Goal: Navigation & Orientation: Find specific page/section

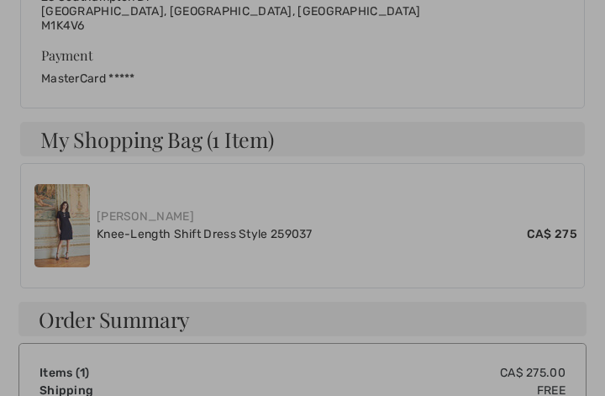
scroll to position [743, 0]
click at [73, 219] on div at bounding box center [302, 198] width 605 height 396
click at [129, 208] on div at bounding box center [302, 198] width 605 height 396
click at [207, 217] on div at bounding box center [302, 198] width 605 height 396
click at [216, 224] on div at bounding box center [302, 198] width 605 height 396
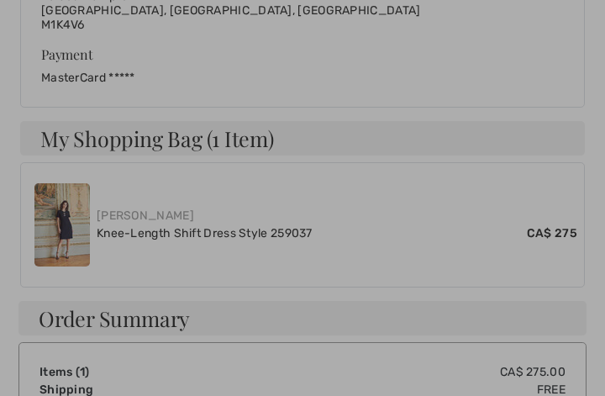
click at [224, 216] on div at bounding box center [302, 198] width 605 height 396
click at [197, 220] on div at bounding box center [302, 198] width 605 height 396
click at [185, 217] on div at bounding box center [302, 198] width 605 height 396
click at [176, 215] on div at bounding box center [302, 198] width 605 height 396
click at [88, 216] on div at bounding box center [302, 198] width 605 height 396
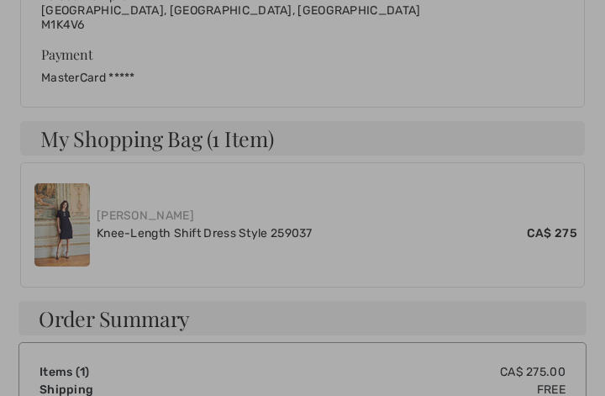
click at [86, 209] on div at bounding box center [302, 198] width 605 height 396
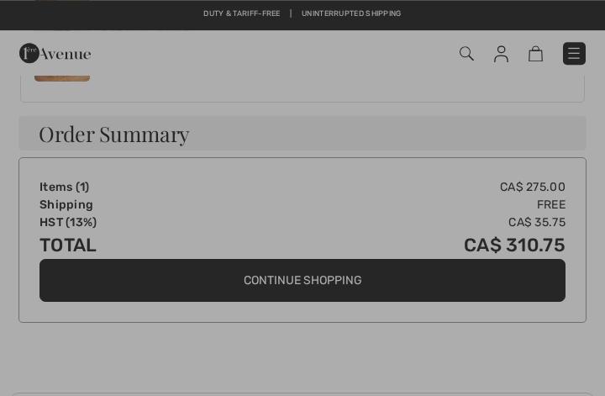
click at [287, 138] on div at bounding box center [302, 198] width 605 height 396
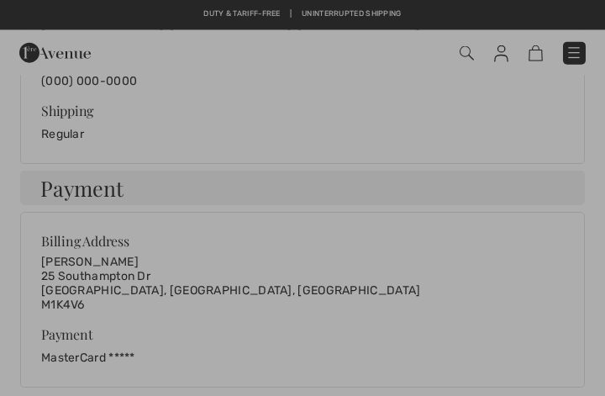
scroll to position [442, 0]
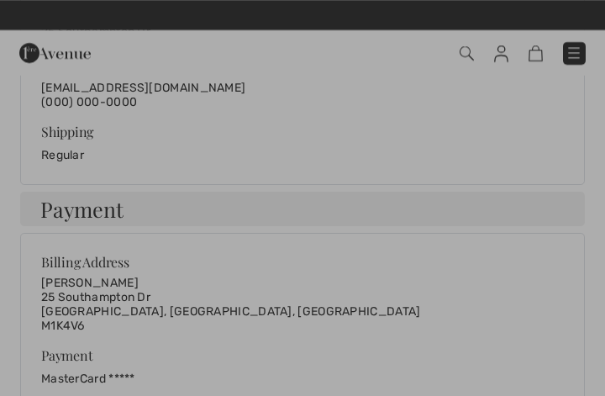
click at [94, 55] on div at bounding box center [302, 198] width 605 height 396
click at [89, 53] on div at bounding box center [302, 198] width 605 height 396
click at [81, 55] on div at bounding box center [302, 198] width 605 height 396
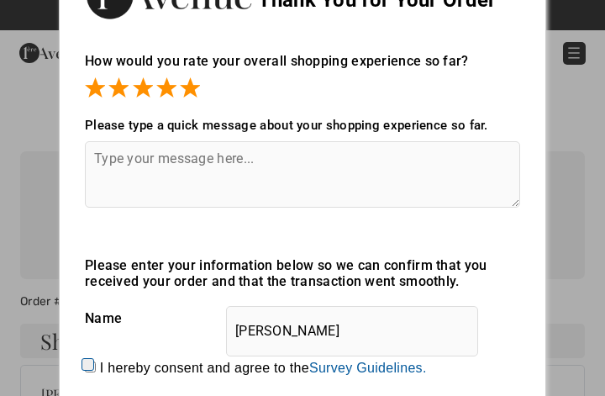
scroll to position [0, 0]
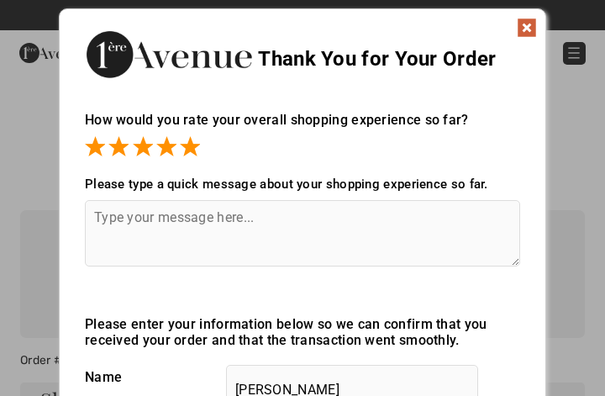
click at [530, 28] on img at bounding box center [527, 28] width 20 height 20
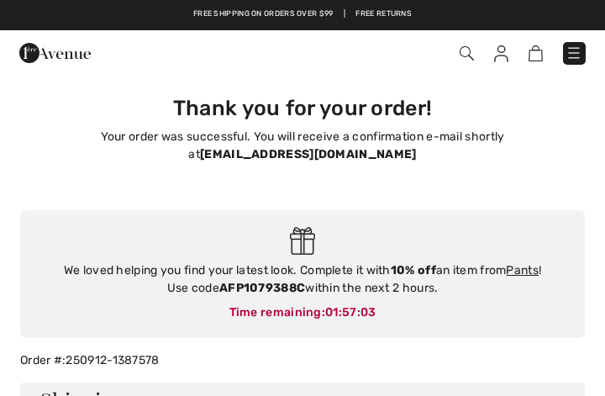
click at [469, 56] on img at bounding box center [467, 53] width 14 height 14
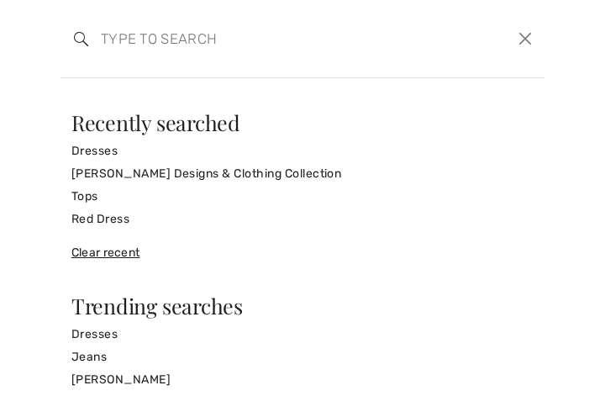
click at [119, 152] on link "Dresses" at bounding box center [302, 150] width 462 height 23
